Goal: Transaction & Acquisition: Purchase product/service

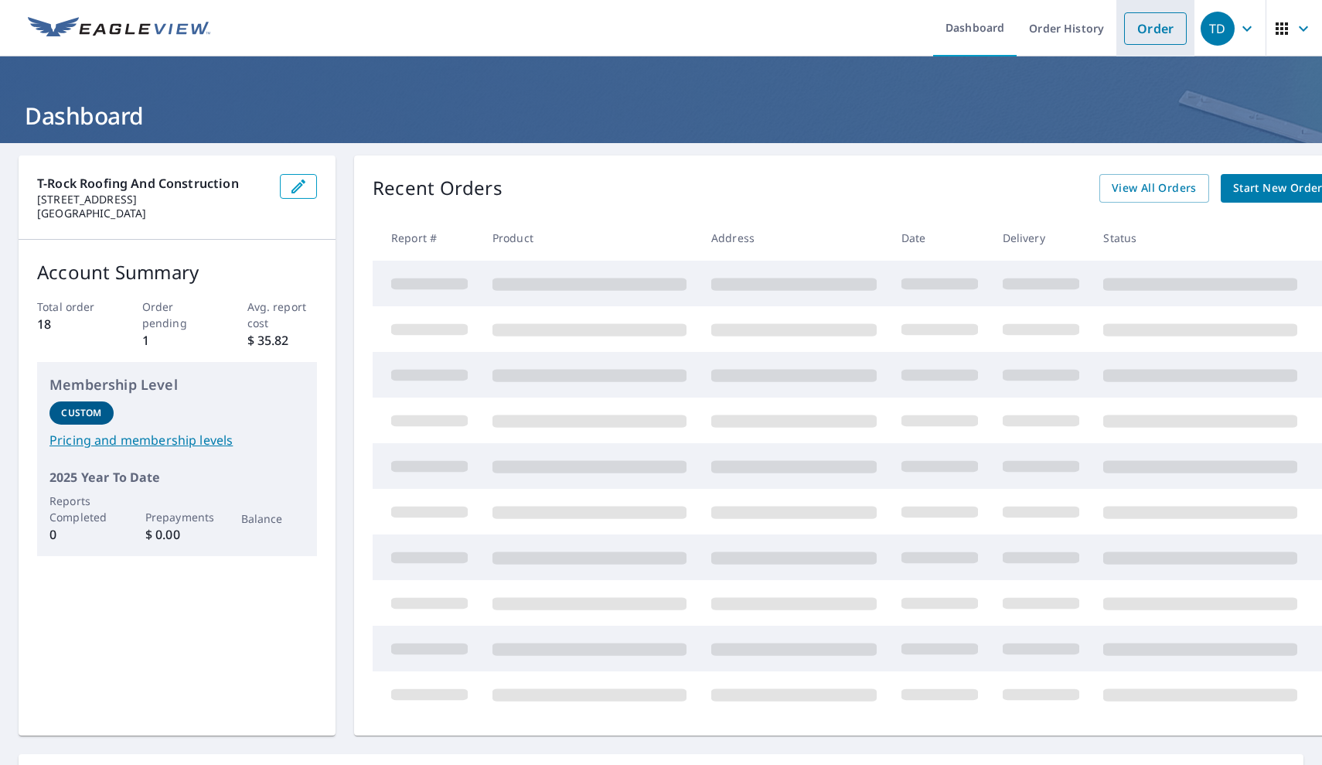
click at [1165, 27] on link "Order" at bounding box center [1155, 28] width 63 height 32
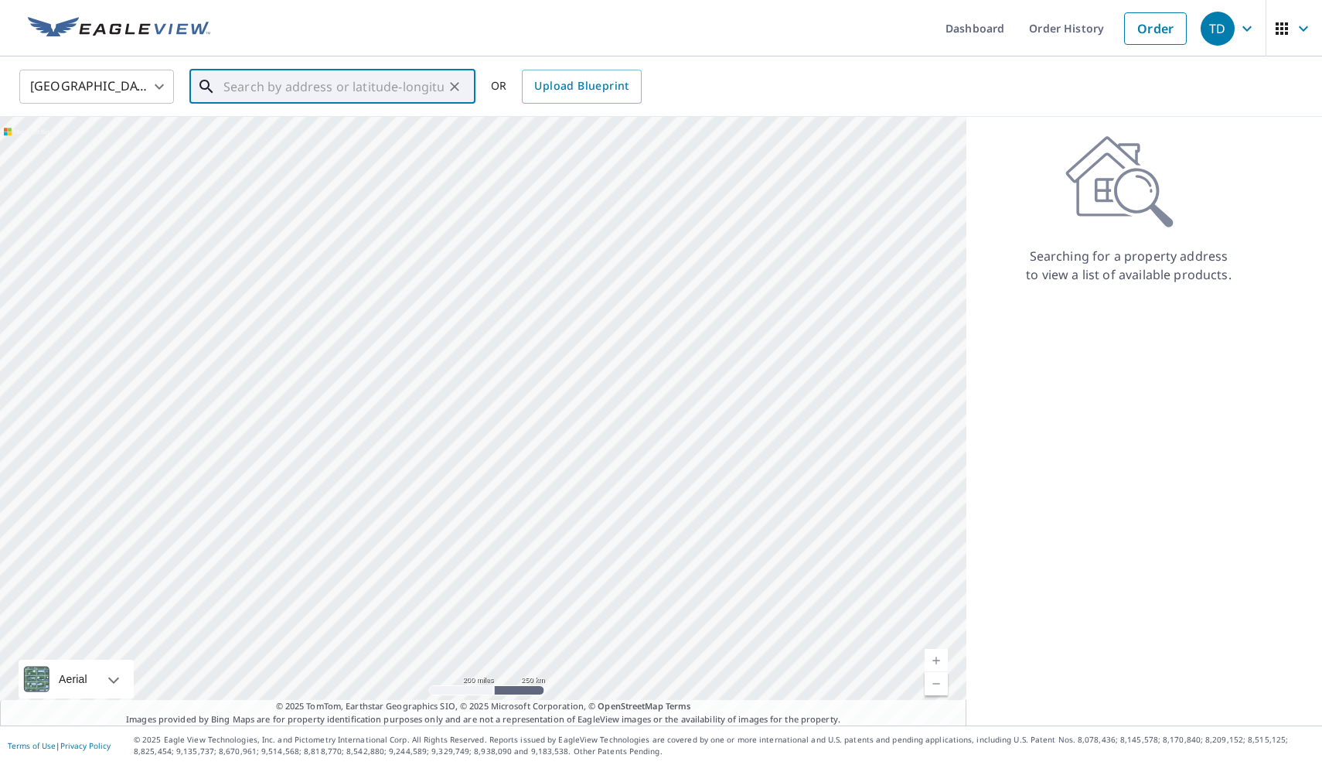
click at [326, 92] on input "text" at bounding box center [334, 86] width 220 height 43
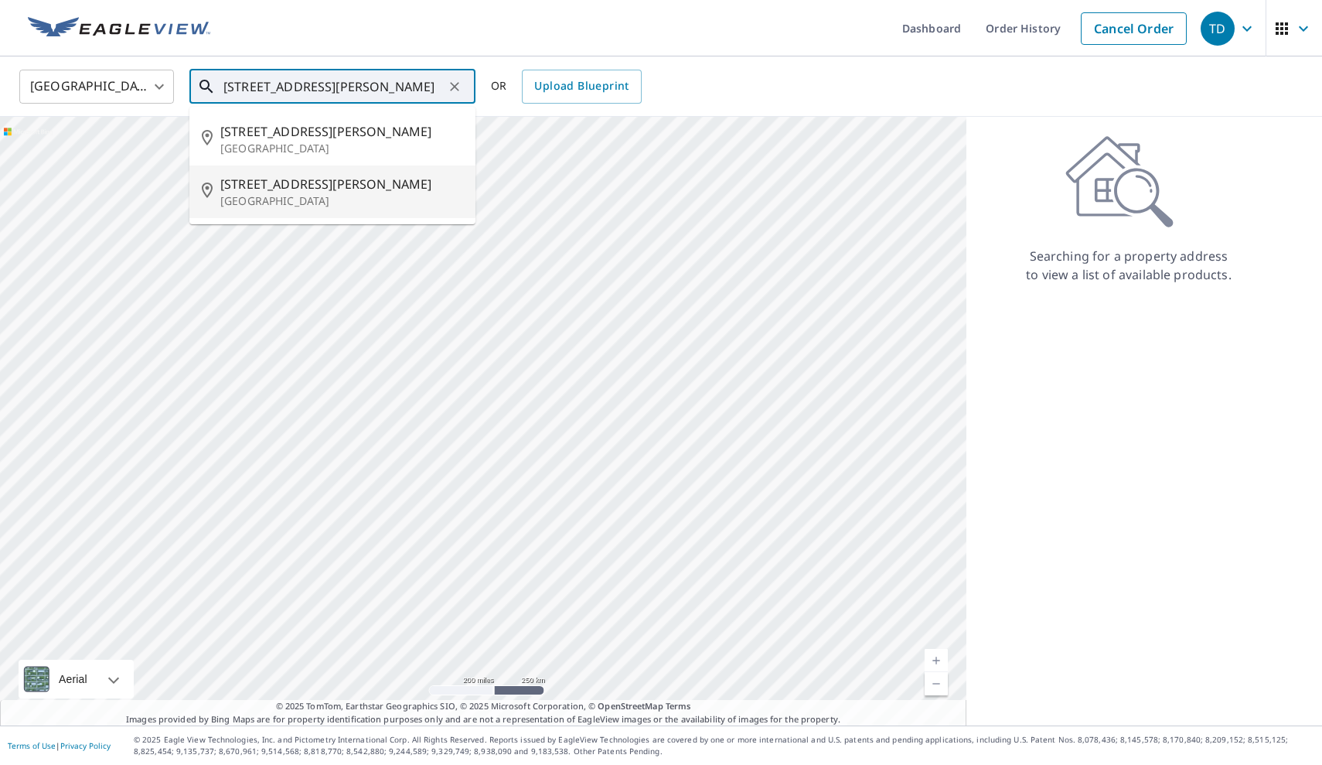
click at [313, 193] on p "[GEOGRAPHIC_DATA]" at bounding box center [341, 200] width 243 height 15
type input "[STREET_ADDRESS][PERSON_NAME]"
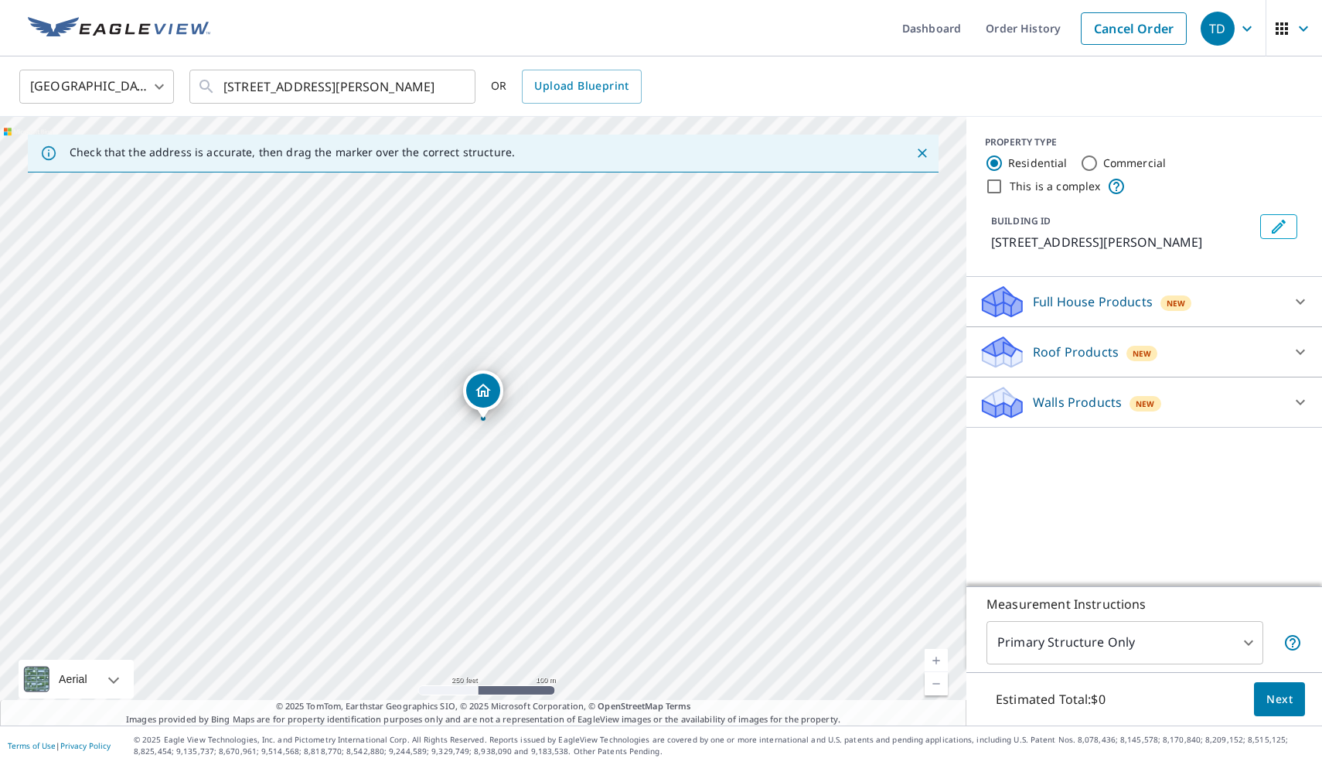
click at [1077, 367] on div "Roof Products New" at bounding box center [1130, 352] width 303 height 36
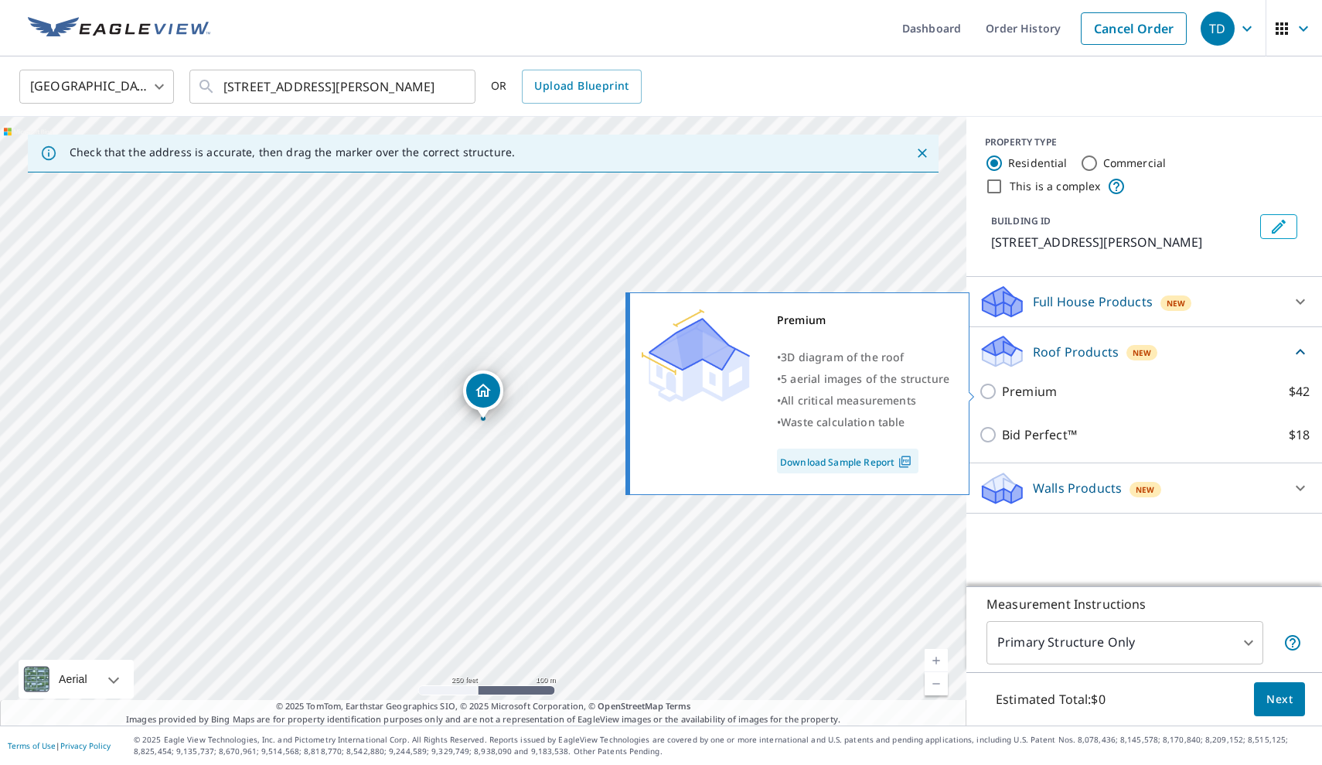
click at [1052, 397] on p "Premium" at bounding box center [1029, 391] width 55 height 19
click at [1002, 397] on input "Premium $42" at bounding box center [990, 391] width 23 height 19
checkbox input "true"
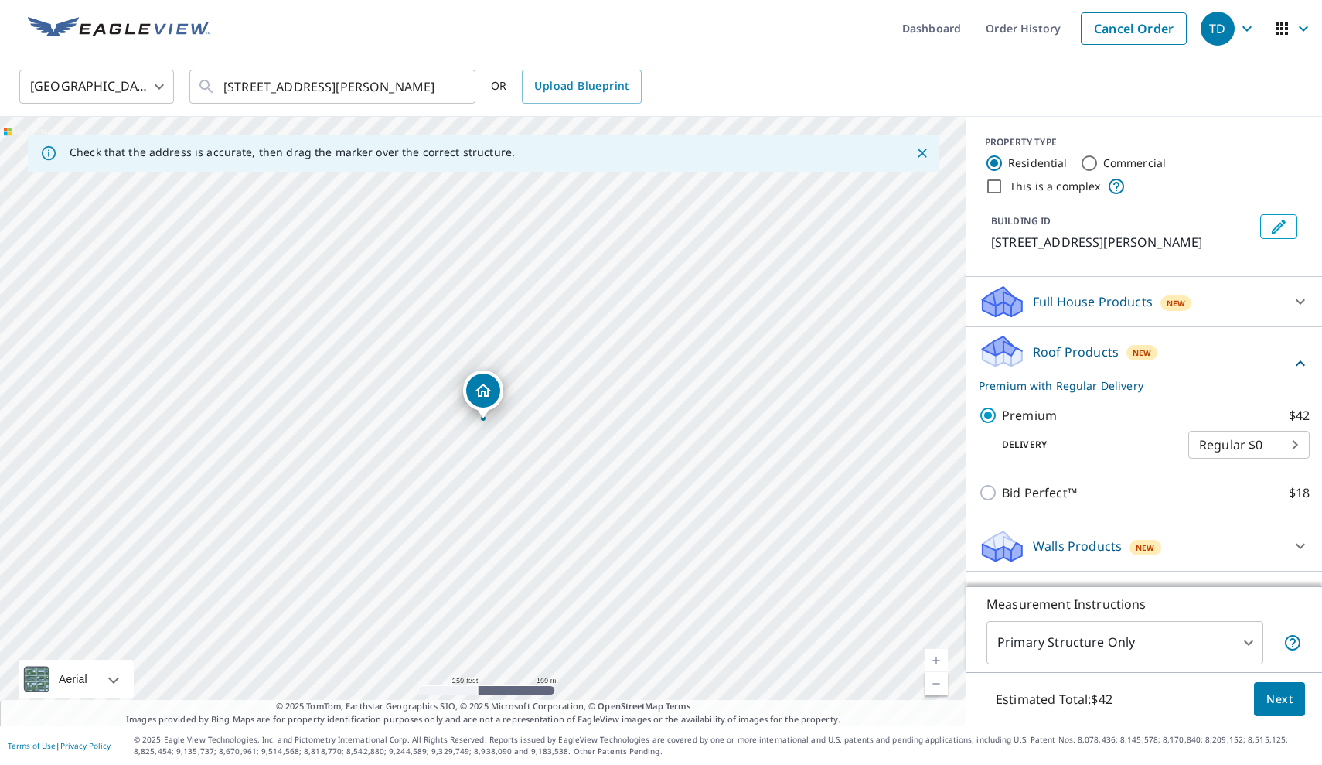
click at [1291, 704] on span "Next" at bounding box center [1280, 699] width 26 height 19
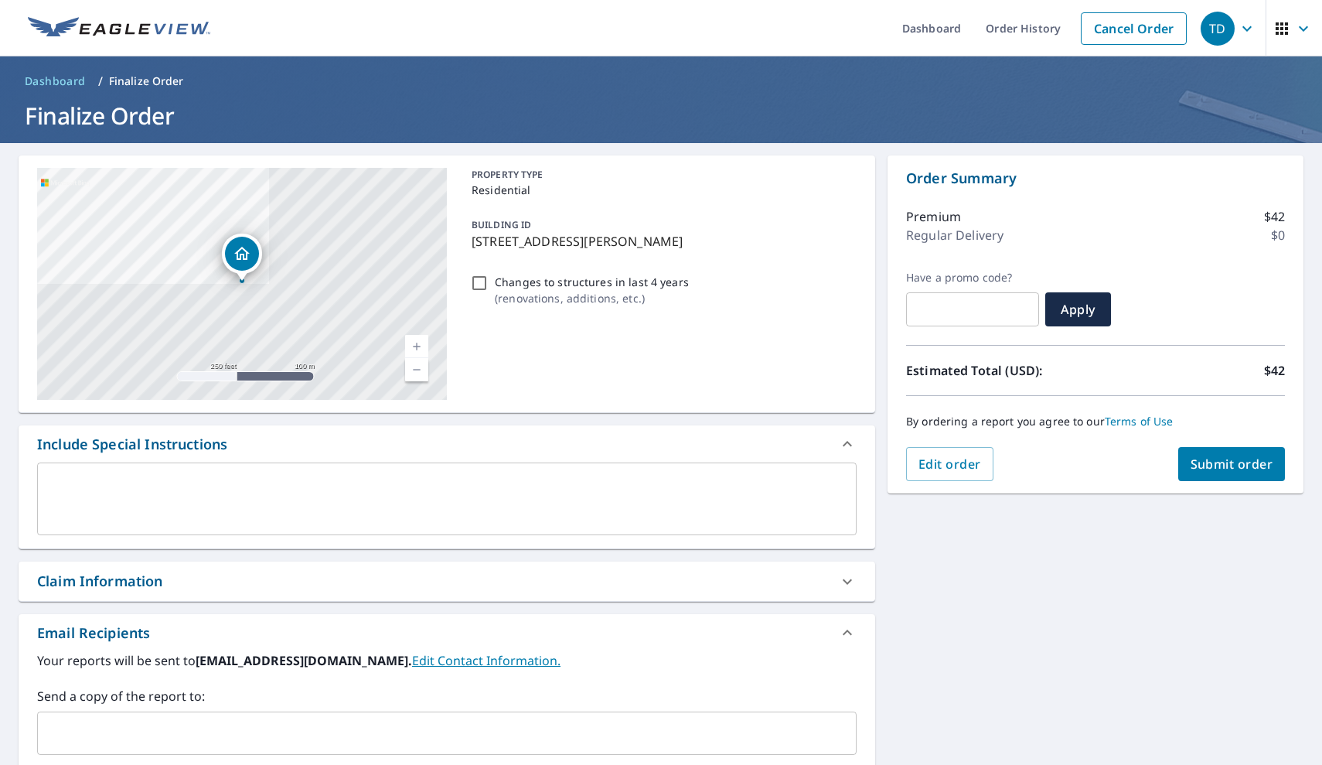
drag, startPoint x: 925, startPoint y: 694, endPoint x: 759, endPoint y: 694, distance: 166.3
click at [907, 694] on div "[STREET_ADDRESS][GEOGRAPHIC_DATA][PERSON_NAME] A standard road map Aerial A det…" at bounding box center [661, 536] width 1322 height 787
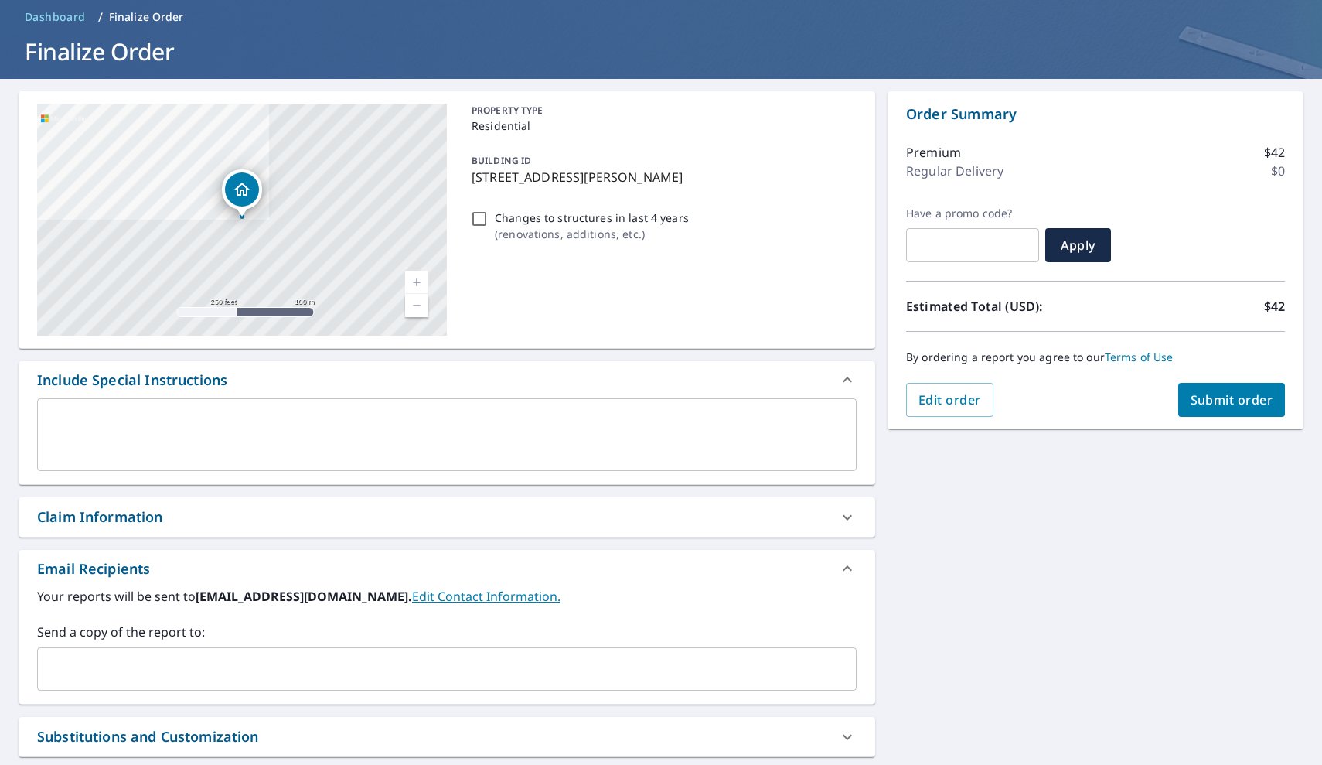
scroll to position [63, 0]
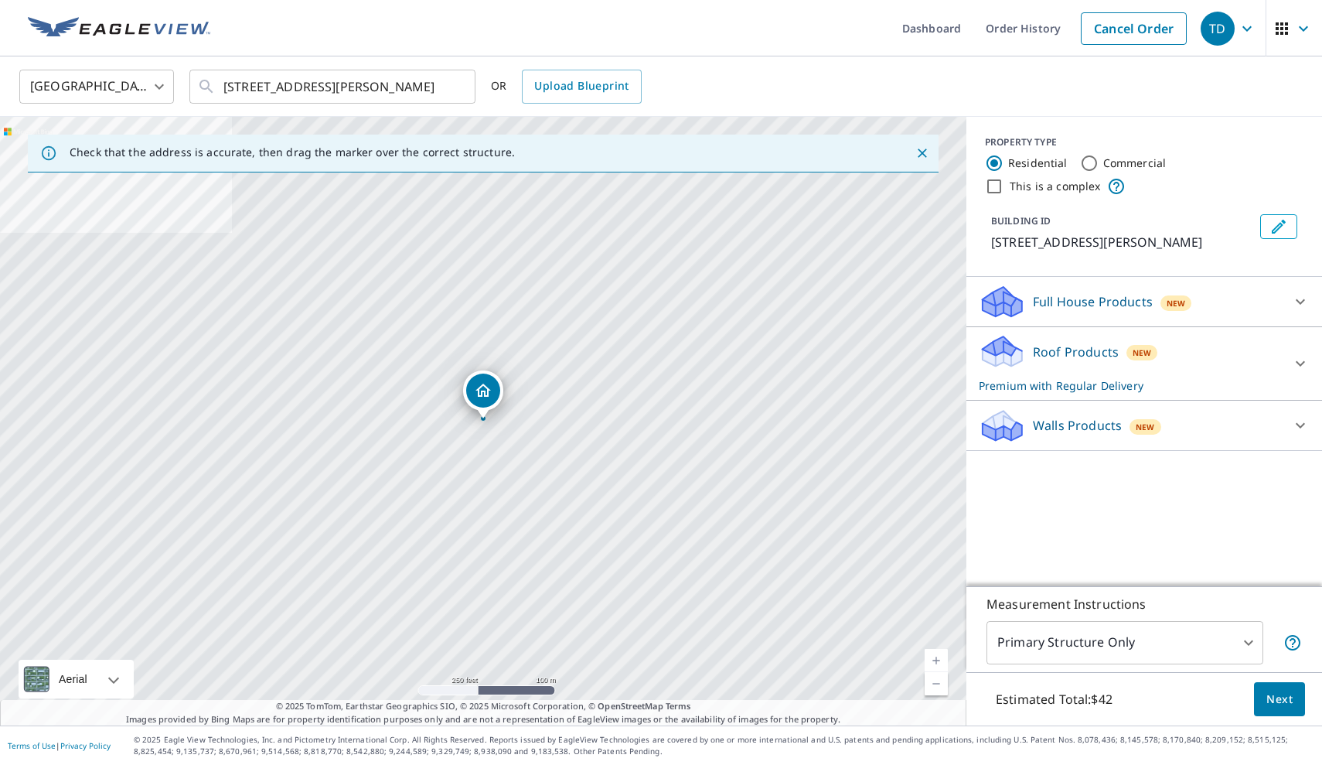
click at [1179, 357] on div "Roof Products New Premium with Regular Delivery" at bounding box center [1130, 363] width 303 height 60
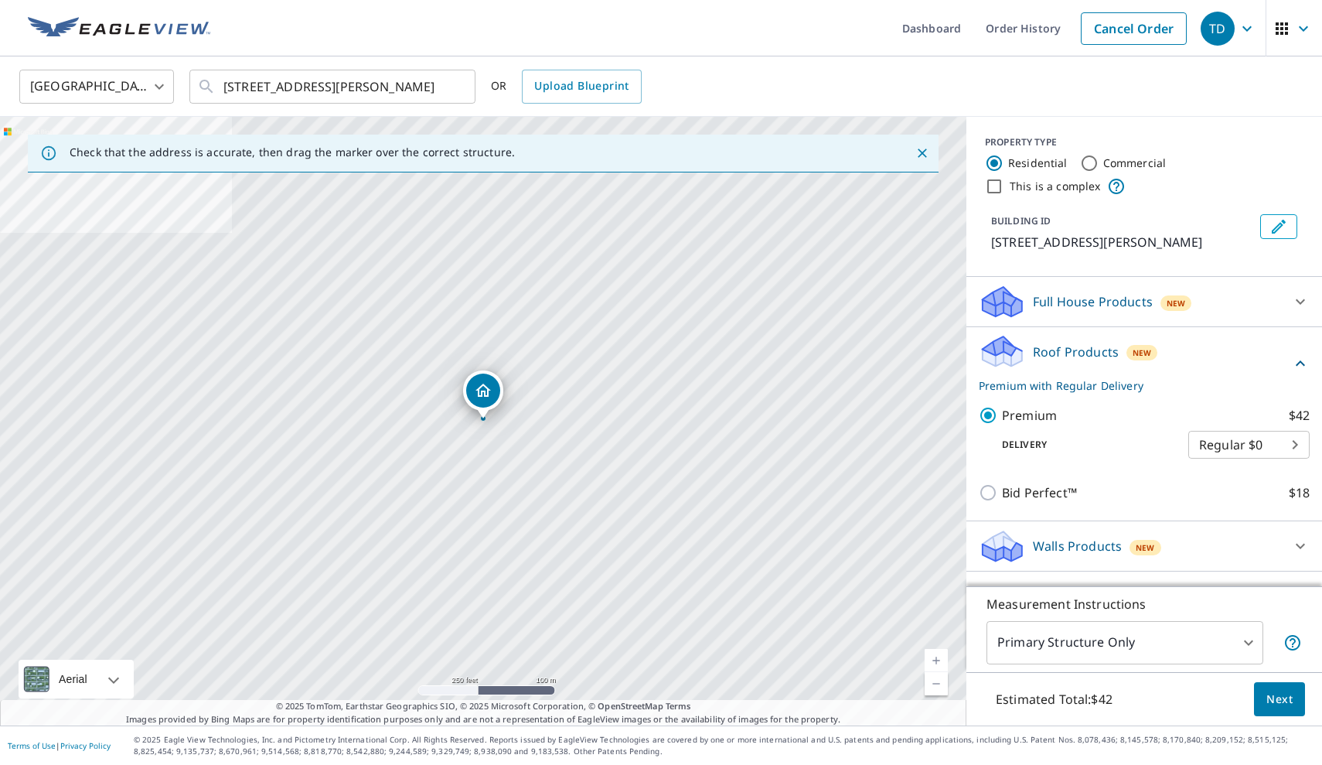
click at [1217, 449] on body "TD .favicon_svg__cls-1{fill:#8ccc4c}.favicon_svg__cls-2{fill:#0098c5} TD Dashbo…" at bounding box center [661, 382] width 1322 height 765
click at [1179, 437] on div at bounding box center [661, 382] width 1322 height 765
click at [1299, 445] on body "TD .favicon_svg__cls-1{fill:#8ccc4c}.favicon_svg__cls-2{fill:#0098c5} TD Dashbo…" at bounding box center [661, 382] width 1322 height 765
click at [1288, 443] on li "Regular $0" at bounding box center [1249, 445] width 121 height 28
click at [1272, 443] on body "TD .favicon_svg__cls-1{fill:#8ccc4c}.favicon_svg__cls-2{fill:#0098c5} TD Dashbo…" at bounding box center [661, 382] width 1322 height 765
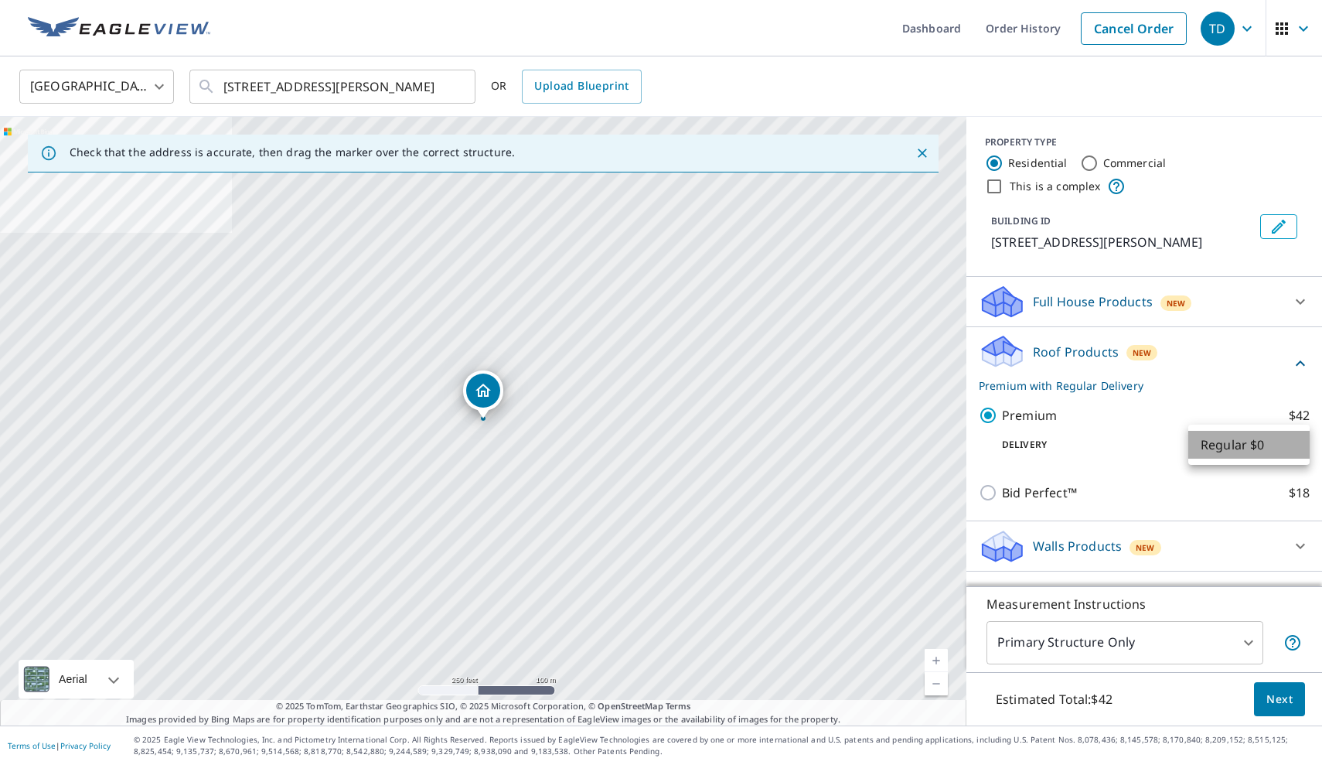
click at [1272, 443] on li "Regular $0" at bounding box center [1249, 445] width 121 height 28
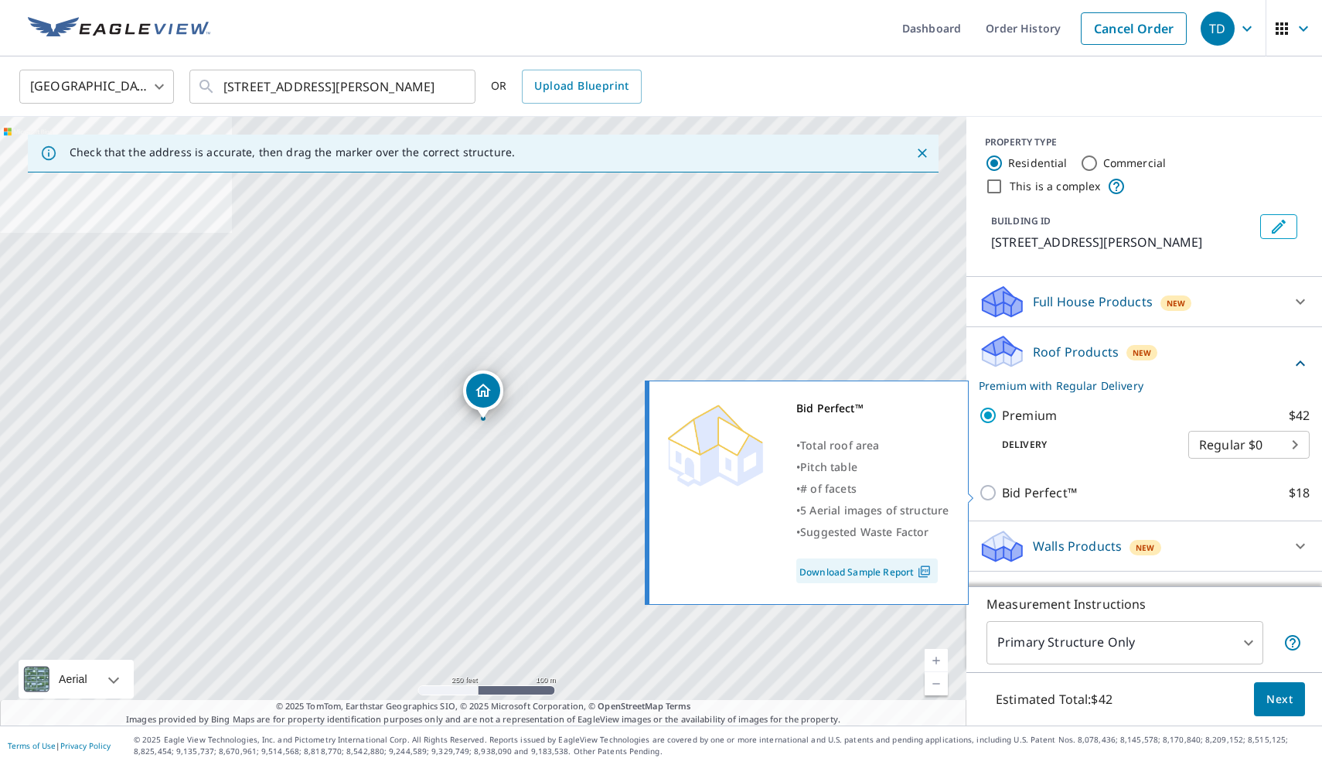
click at [1005, 496] on p "Bid Perfect™" at bounding box center [1039, 492] width 75 height 19
click at [1002, 496] on input "Bid Perfect™ $18" at bounding box center [990, 492] width 23 height 19
checkbox input "true"
checkbox input "false"
type input "1"
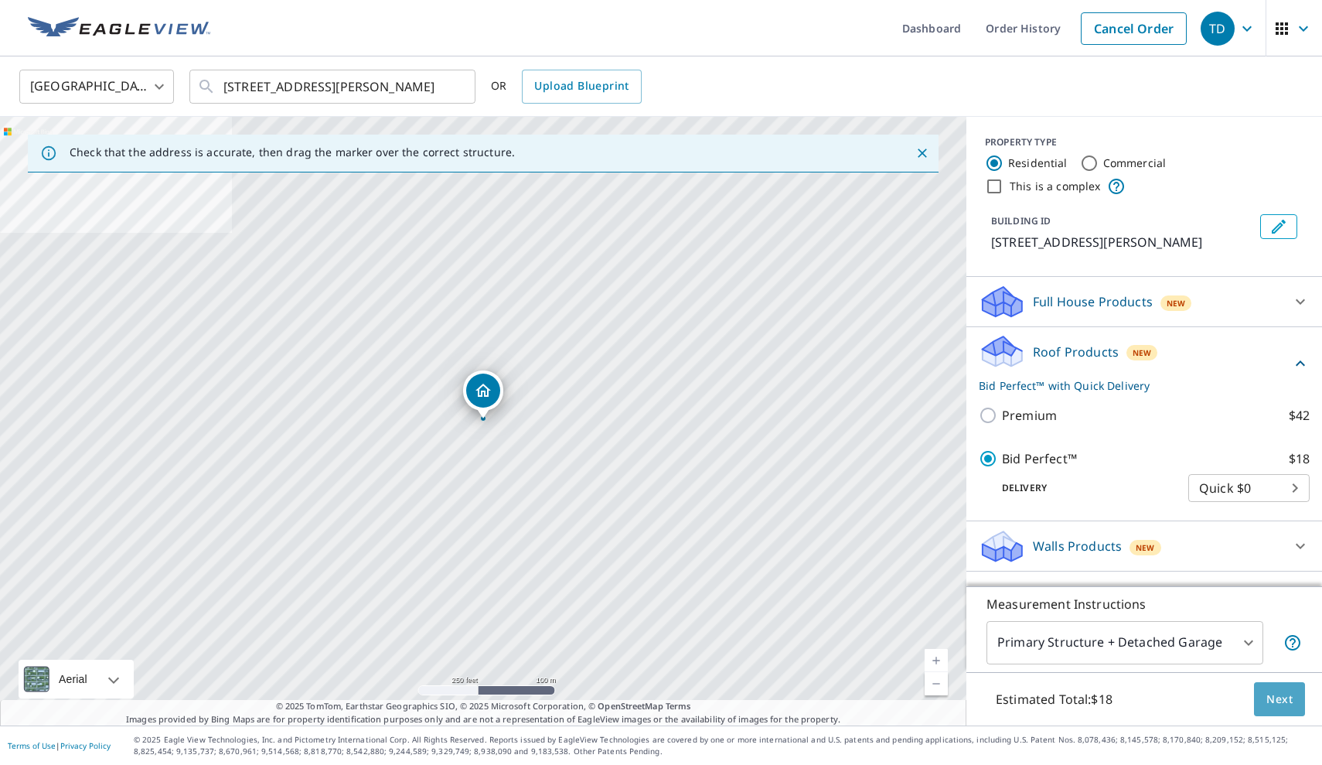
click at [1278, 708] on button "Next" at bounding box center [1279, 699] width 51 height 35
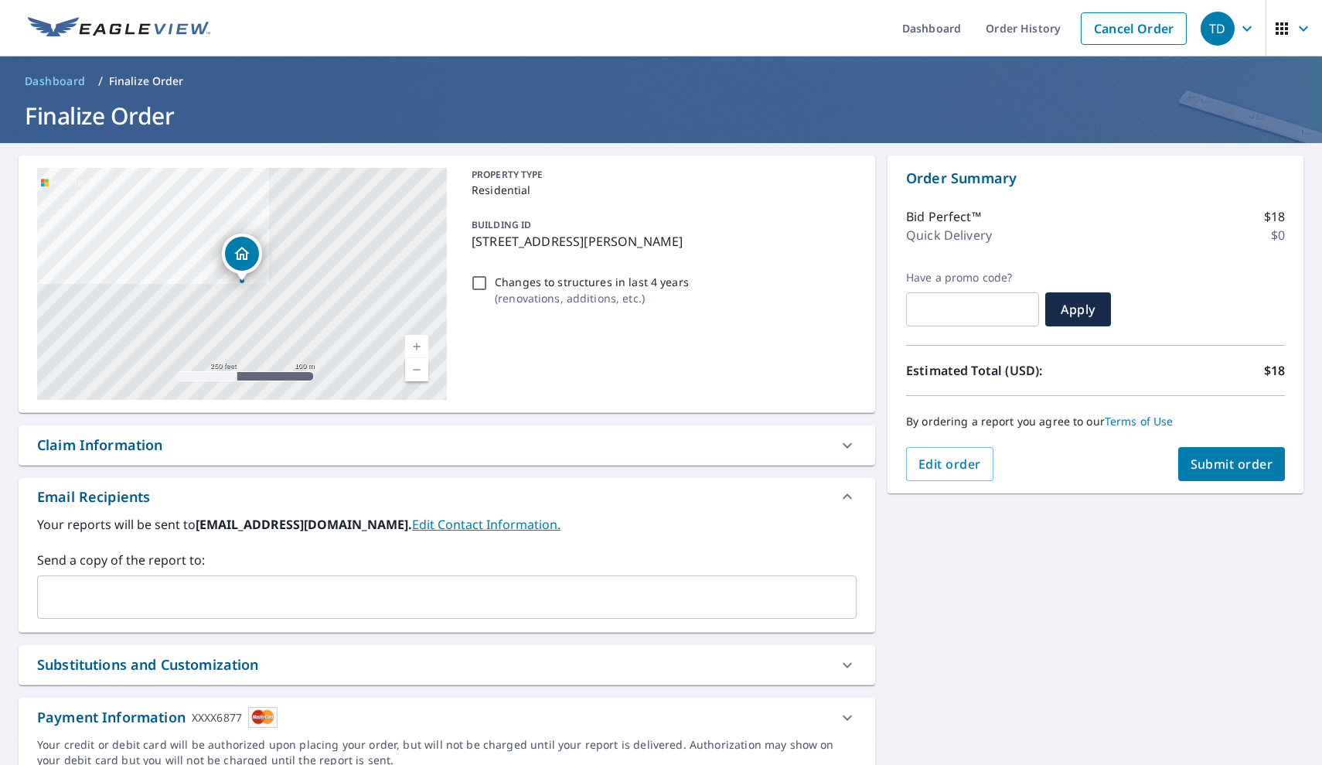
click at [1222, 456] on span "Submit order" at bounding box center [1232, 464] width 83 height 17
